Goal: Task Accomplishment & Management: Use online tool/utility

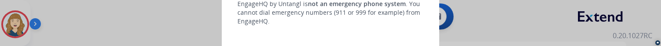
click at [100, 21] on div at bounding box center [330, 23] width 661 height 46
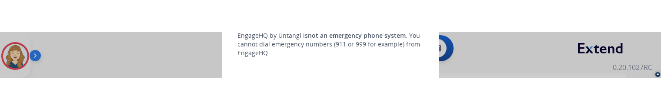
scroll to position [35, 0]
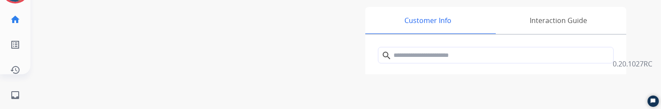
click at [14, 53] on mat-icon "inbox" at bounding box center [15, 95] width 10 height 10
select select "**********"
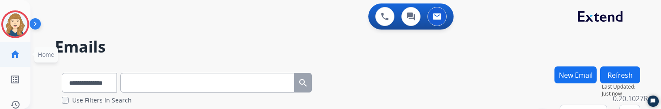
click at [16, 49] on mat-icon "home" at bounding box center [15, 54] width 10 height 10
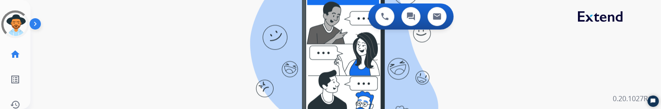
click at [156, 71] on div "swap_horiz Break voice bridge close_fullscreen Connect 3-Way Call merge_type Se…" at bounding box center [335, 52] width 610 height 42
click at [197, 40] on div "swap_horiz Break voice bridge close_fullscreen Connect 3-Way Call merge_type Se…" at bounding box center [335, 52] width 610 height 42
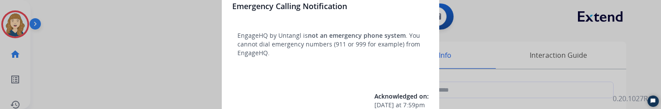
click at [88, 37] on div at bounding box center [330, 54] width 661 height 109
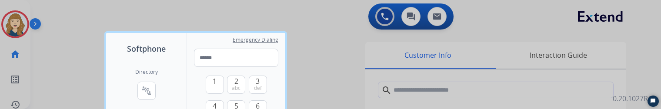
click at [88, 37] on div at bounding box center [330, 54] width 661 height 109
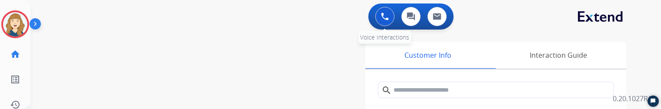
click at [386, 20] on button at bounding box center [384, 16] width 19 height 19
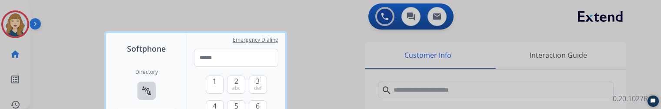
click at [148, 91] on mat-icon "connect_without_contact" at bounding box center [146, 91] width 10 height 10
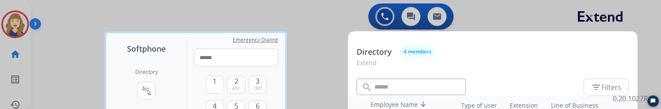
click at [64, 98] on div at bounding box center [330, 54] width 661 height 109
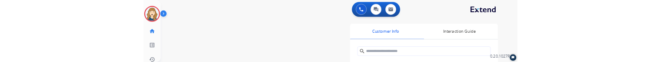
scroll to position [107, 0]
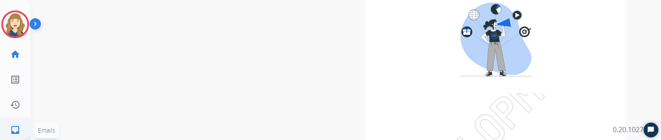
click at [18, 116] on mat-icon "inbox" at bounding box center [15, 130] width 10 height 10
select select "**********"
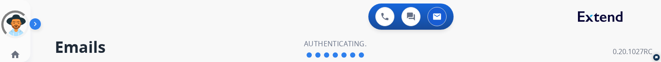
select select "**********"
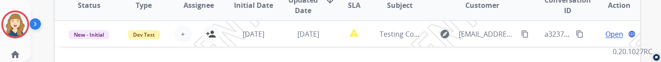
scroll to position [171, 0]
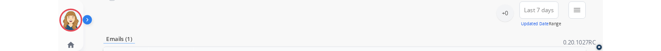
scroll to position [110, 0]
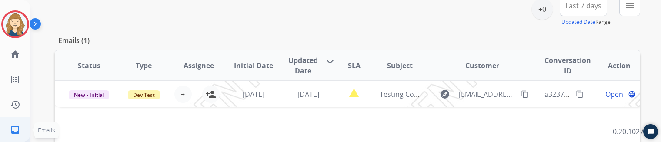
click at [19, 124] on link "inbox Emails" at bounding box center [15, 130] width 24 height 24
click at [17, 56] on mat-icon "home" at bounding box center [15, 54] width 10 height 10
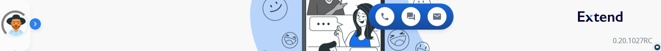
click at [185, 28] on div "0 Voice Interactions 0 Chat Interactions 0 Email Interactions" at bounding box center [340, 17] width 599 height 28
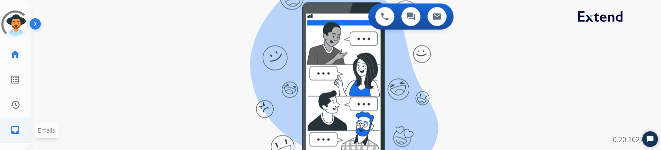
click at [14, 57] on mat-icon "inbox" at bounding box center [15, 130] width 10 height 10
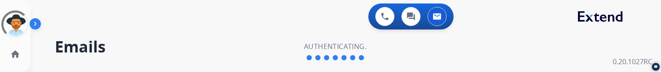
select select "**********"
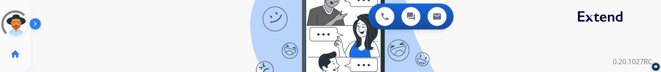
click at [201, 41] on div "swap_horiz Break voice bridge close_fullscreen Connect 3-Way Call merge_type Se…" at bounding box center [335, 52] width 610 height 42
click at [165, 61] on div "swap_horiz Break voice bridge close_fullscreen Connect 3-Way Call merge_type Se…" at bounding box center [335, 52] width 610 height 42
click at [190, 62] on div "swap_horiz Break voice bridge close_fullscreen Connect 3-Way Call merge_type Se…" at bounding box center [335, 52] width 610 height 42
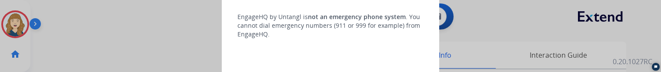
click at [122, 52] on div at bounding box center [330, 36] width 661 height 72
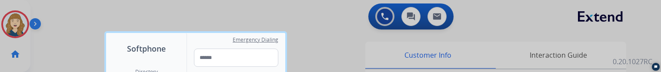
click at [96, 30] on div at bounding box center [330, 36] width 661 height 72
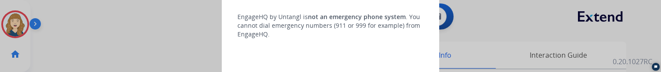
click at [75, 44] on div at bounding box center [330, 36] width 661 height 72
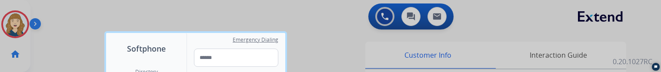
click at [121, 9] on div at bounding box center [330, 36] width 661 height 72
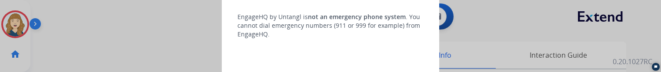
click at [79, 42] on div at bounding box center [330, 36] width 661 height 72
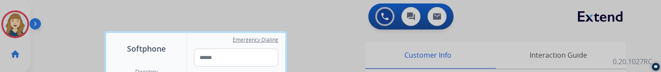
click at [79, 42] on div at bounding box center [330, 36] width 661 height 72
